Goal: Navigation & Orientation: Understand site structure

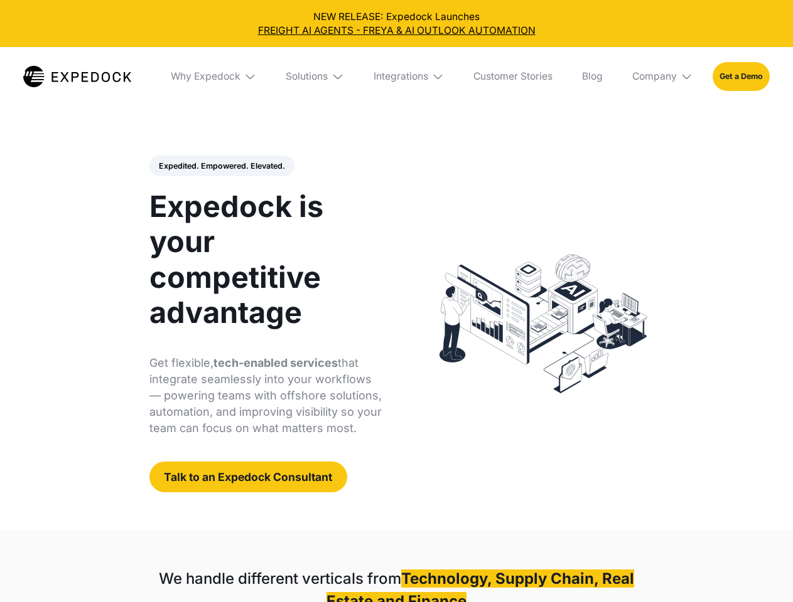
select select
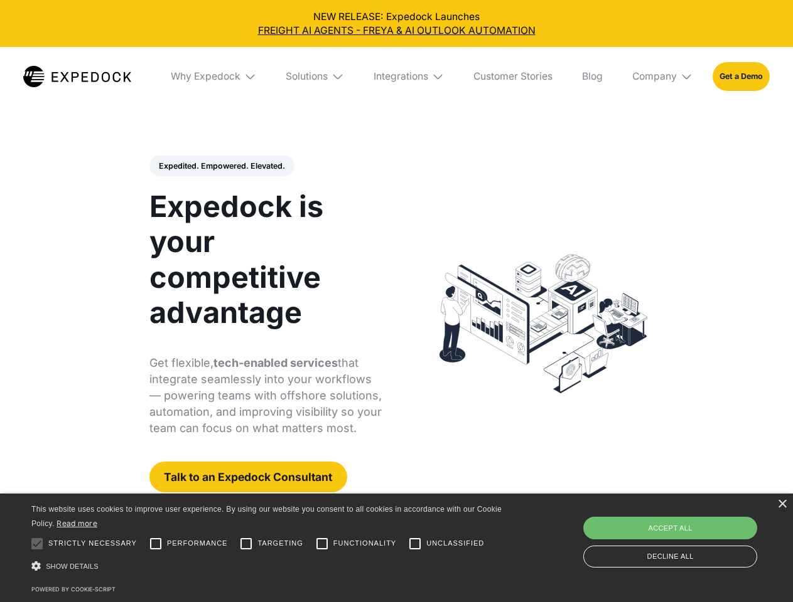
click at [396, 77] on div "Integrations" at bounding box center [400, 76] width 55 height 13
click at [214, 77] on div "Why Expedock" at bounding box center [206, 76] width 70 height 13
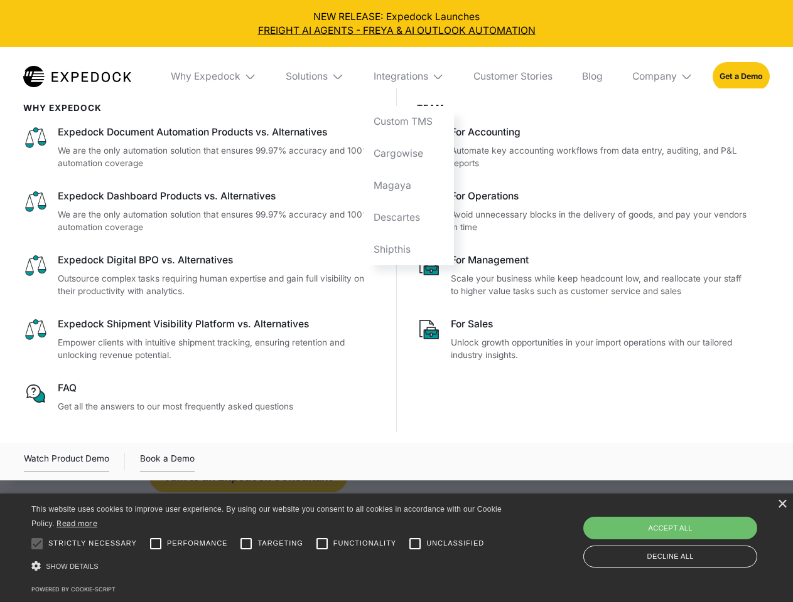
click at [316, 77] on div "Solutions" at bounding box center [307, 76] width 42 height 13
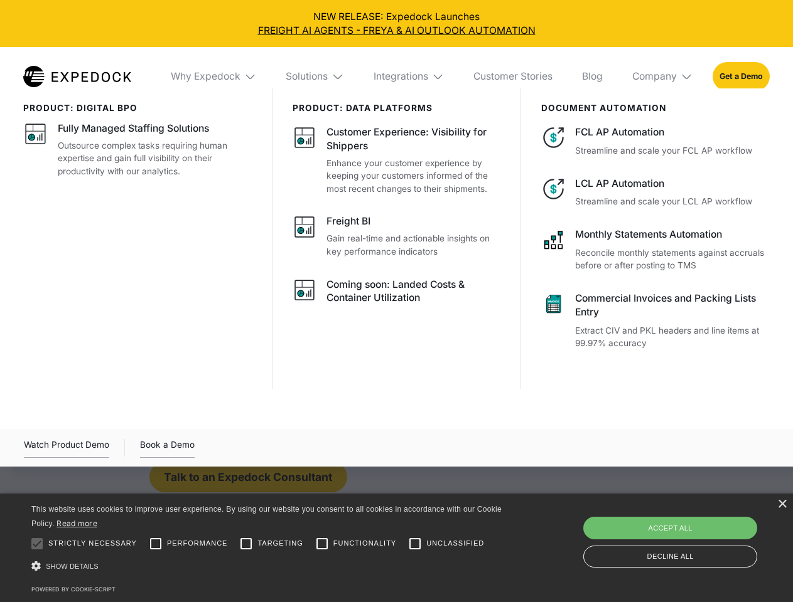
click at [409, 77] on div "Integrations" at bounding box center [400, 76] width 55 height 13
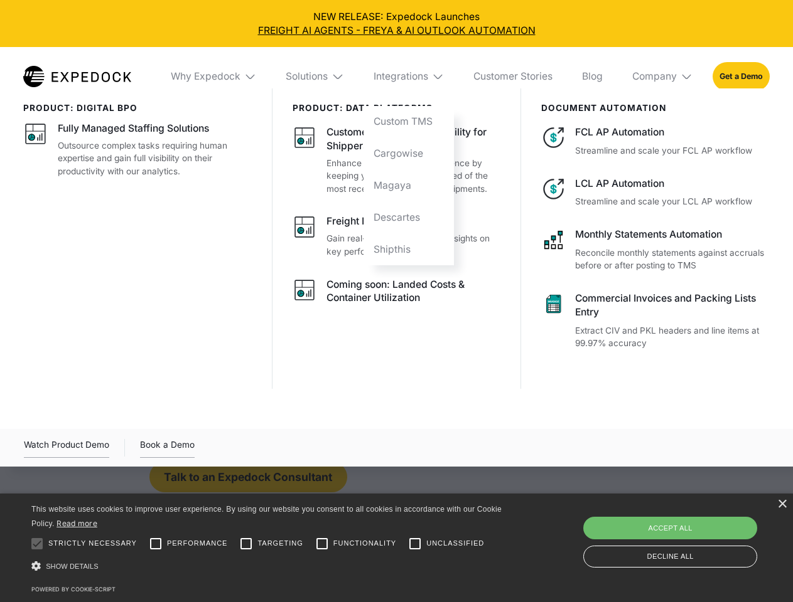
click at [663, 77] on div "Company" at bounding box center [654, 76] width 45 height 13
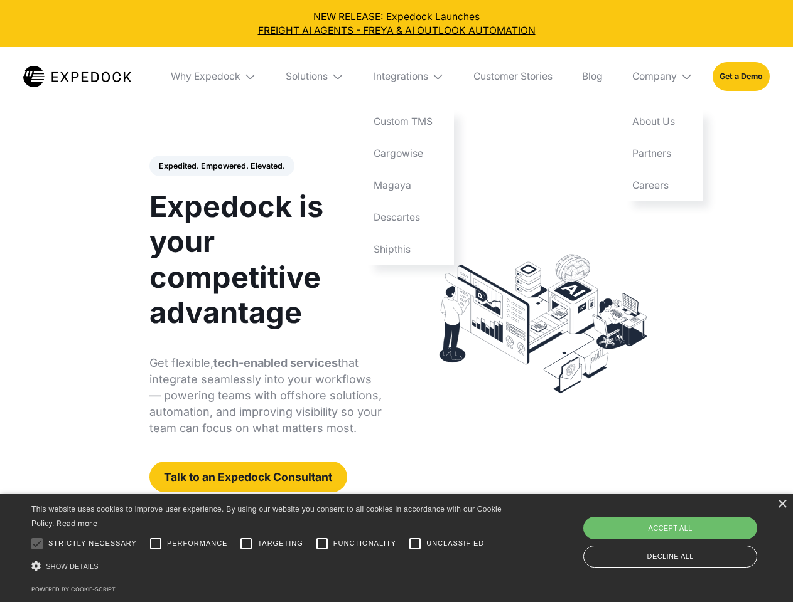
click at [221, 166] on div "Expedited. Empowered. Elevated. Automate Freight Document Extraction at 99.97% …" at bounding box center [265, 325] width 233 height 338
click at [37, 544] on div at bounding box center [36, 544] width 25 height 25
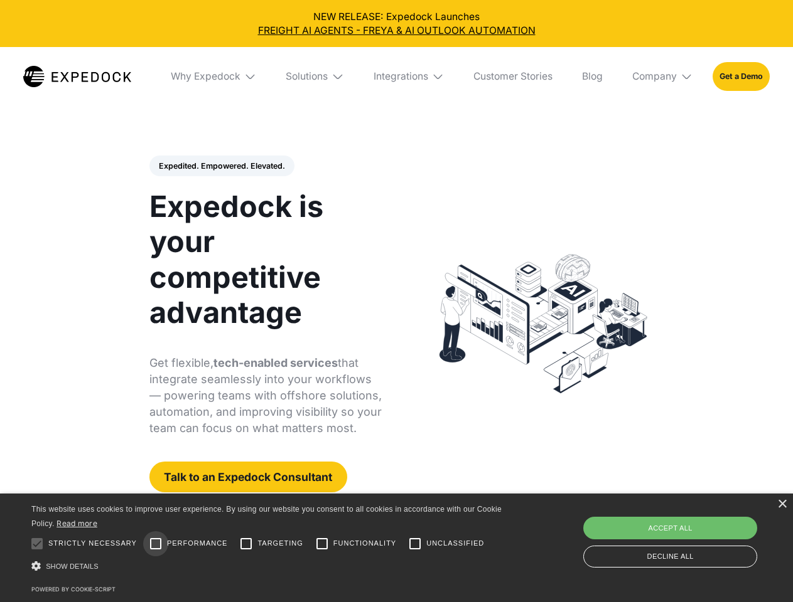
click at [156, 544] on input "Performance" at bounding box center [155, 544] width 25 height 25
checkbox input "true"
click at [246, 544] on input "Targeting" at bounding box center [245, 544] width 25 height 25
checkbox input "true"
click at [322, 544] on input "Functionality" at bounding box center [321, 544] width 25 height 25
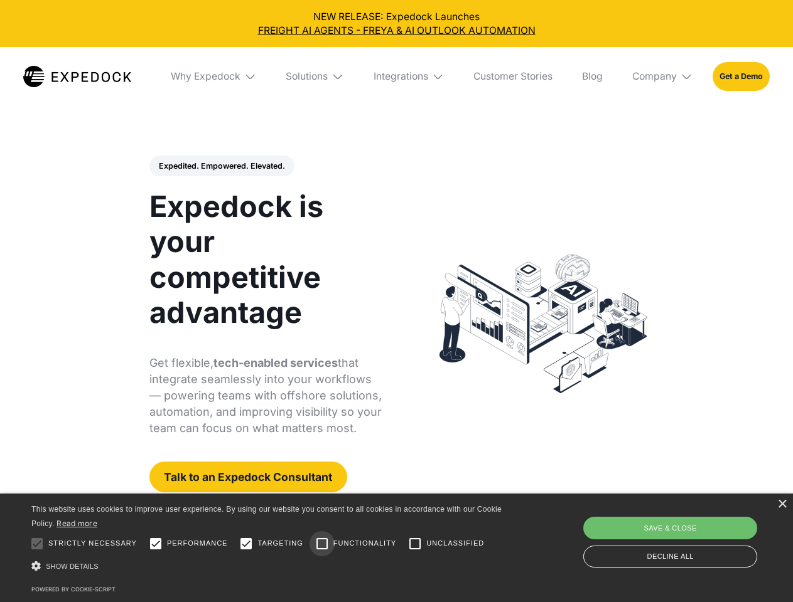
checkbox input "true"
